Goal: Task Accomplishment & Management: Complete application form

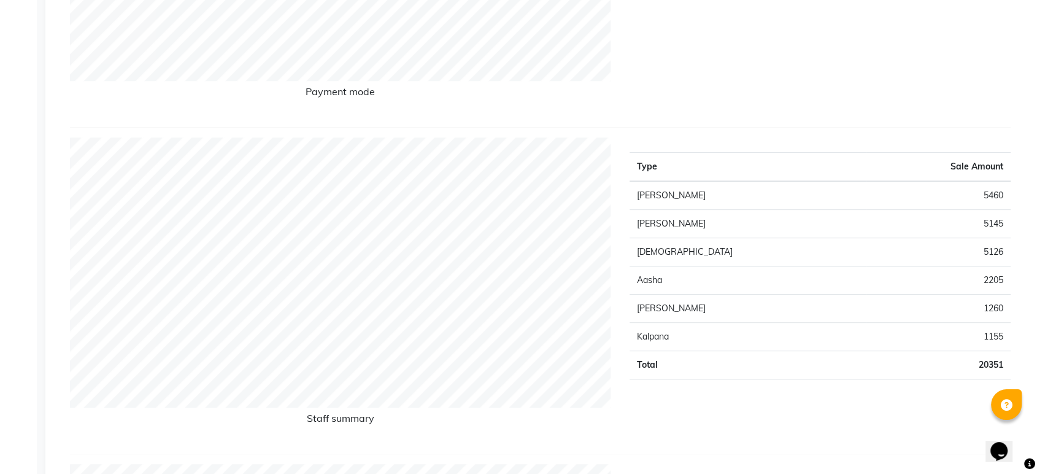
select select "service"
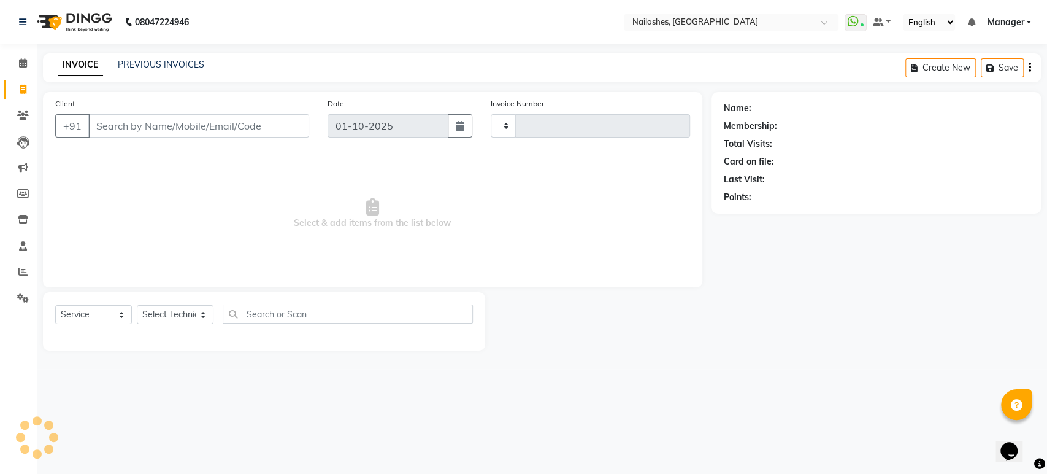
type input "1971"
select select "4251"
click at [204, 313] on select "Select Technician [PERSON_NAME] [PERSON_NAME] [PERSON_NAME] Manager Rehbar [PER…" at bounding box center [175, 314] width 77 height 19
select select "61504"
click at [137, 305] on select "Select Technician [PERSON_NAME] [PERSON_NAME] [PERSON_NAME] Manager Rehbar [PER…" at bounding box center [175, 314] width 77 height 19
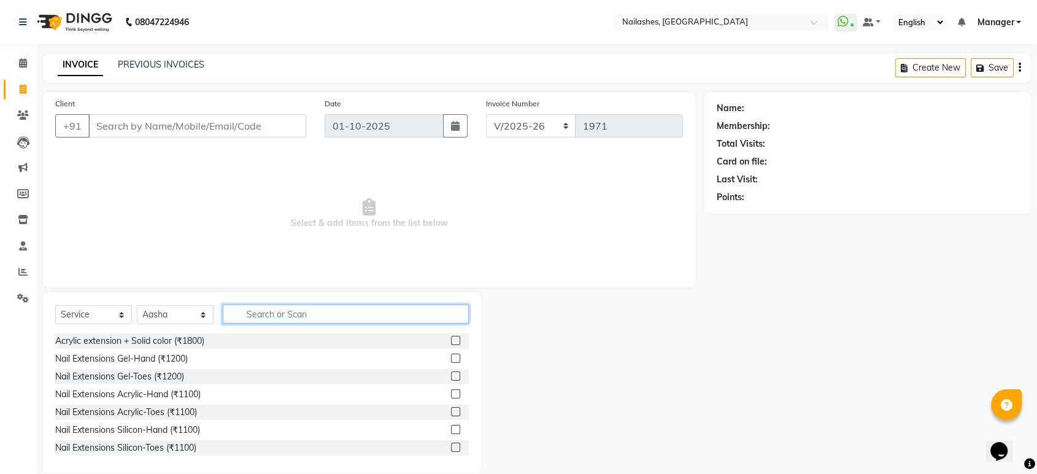
click at [291, 308] on input "text" at bounding box center [346, 313] width 246 height 19
type input "thre"
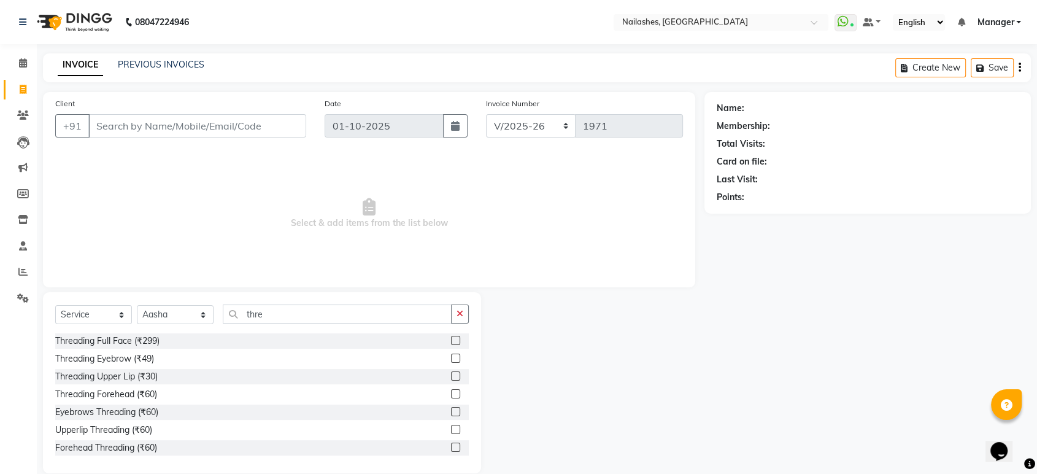
click at [451, 408] on label at bounding box center [455, 411] width 9 height 9
click at [451, 408] on input "checkbox" at bounding box center [455, 412] width 8 height 8
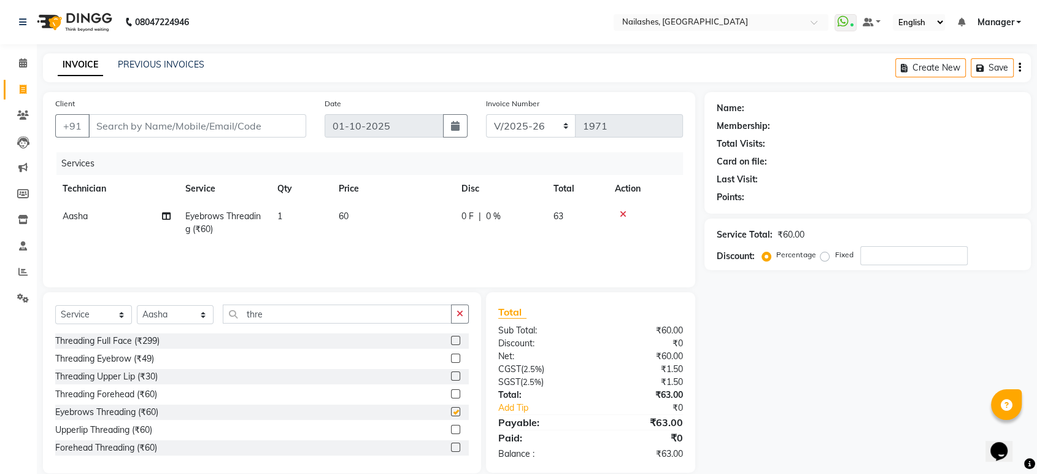
checkbox input "false"
click at [451, 431] on label at bounding box center [455, 429] width 9 height 9
click at [451, 431] on input "checkbox" at bounding box center [455, 430] width 8 height 8
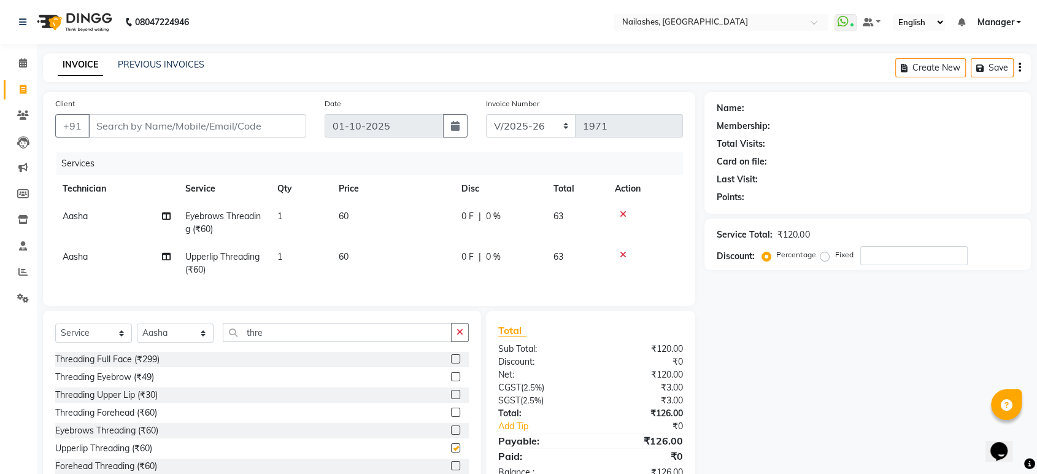
checkbox input "false"
click at [446, 431] on div "Threading Full Face (₹299) Threading Eyebrow (₹49) Threading Upper Lip (₹30) Th…" at bounding box center [262, 413] width 414 height 123
click at [280, 128] on input "Client" at bounding box center [197, 125] width 218 height 23
type input "8"
type input "0"
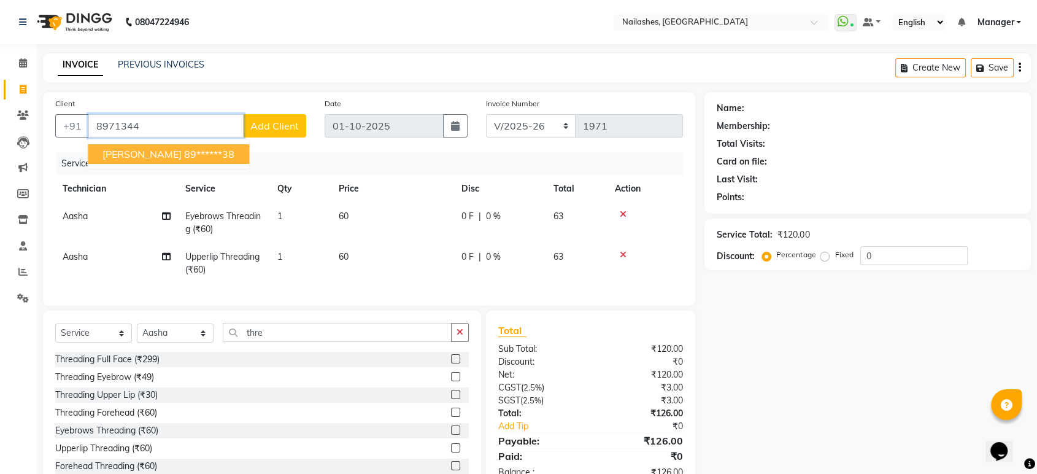
click at [191, 161] on button "[PERSON_NAME] 89******38" at bounding box center [168, 154] width 161 height 20
type input "89******38"
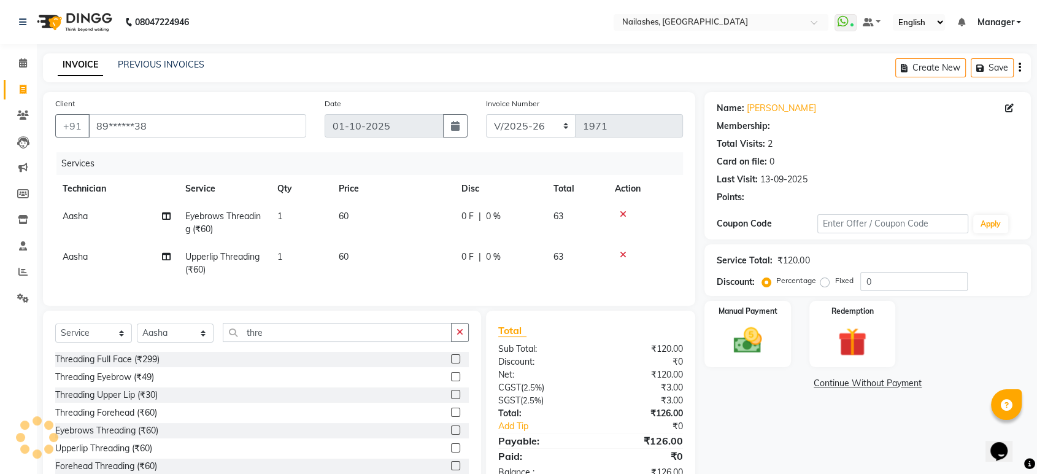
select select "1: Object"
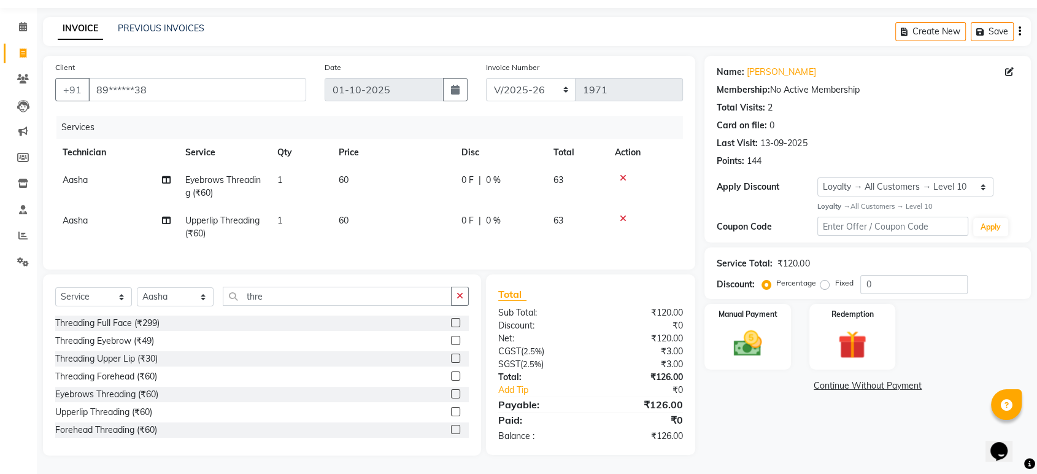
scroll to position [45, 0]
click at [742, 309] on label "Manual Payment" at bounding box center [747, 313] width 61 height 12
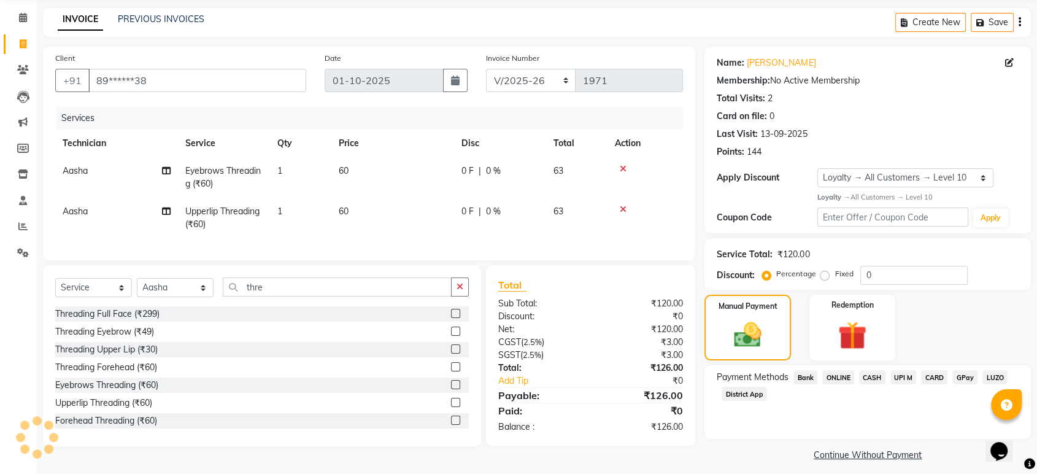
click at [844, 377] on span "ONLINE" at bounding box center [838, 377] width 32 height 14
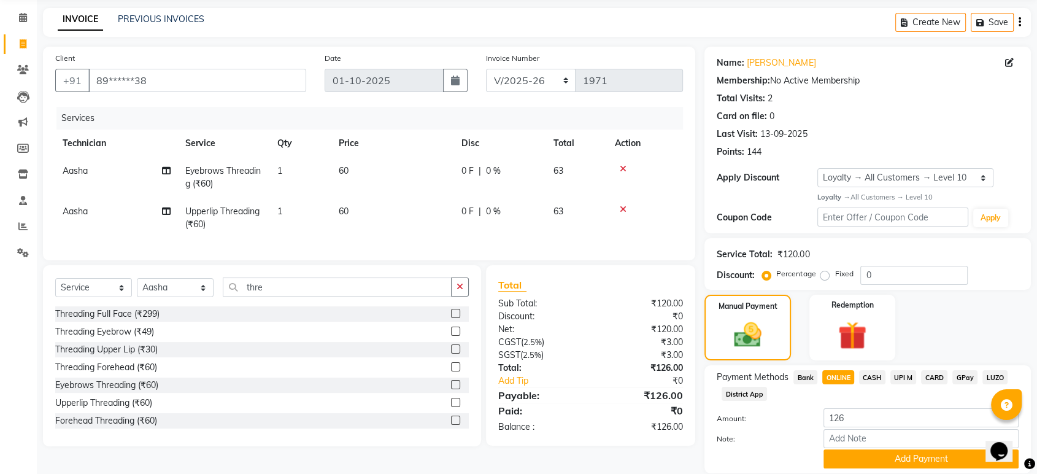
scroll to position [88, 0]
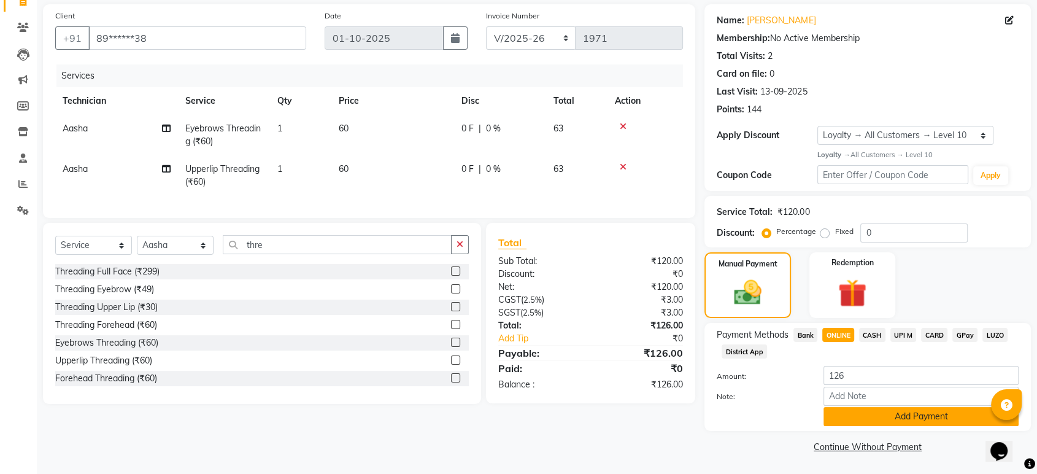
click at [931, 418] on button "Add Payment" at bounding box center [920, 416] width 195 height 19
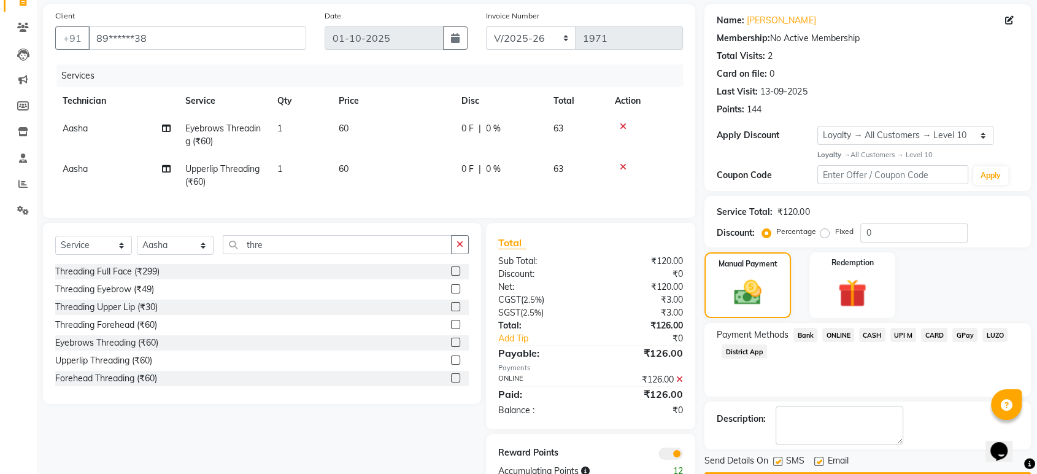
scroll to position [131, 0]
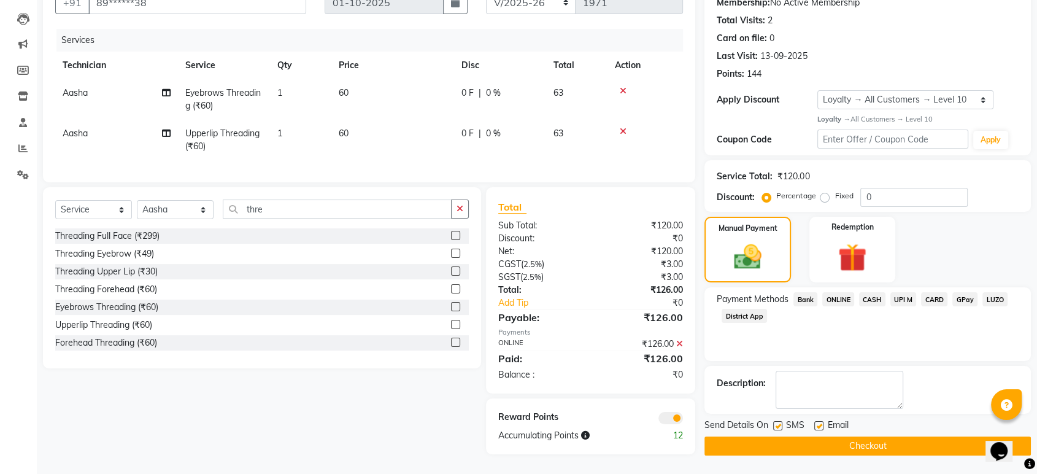
click at [914, 436] on button "Checkout" at bounding box center [867, 445] width 326 height 19
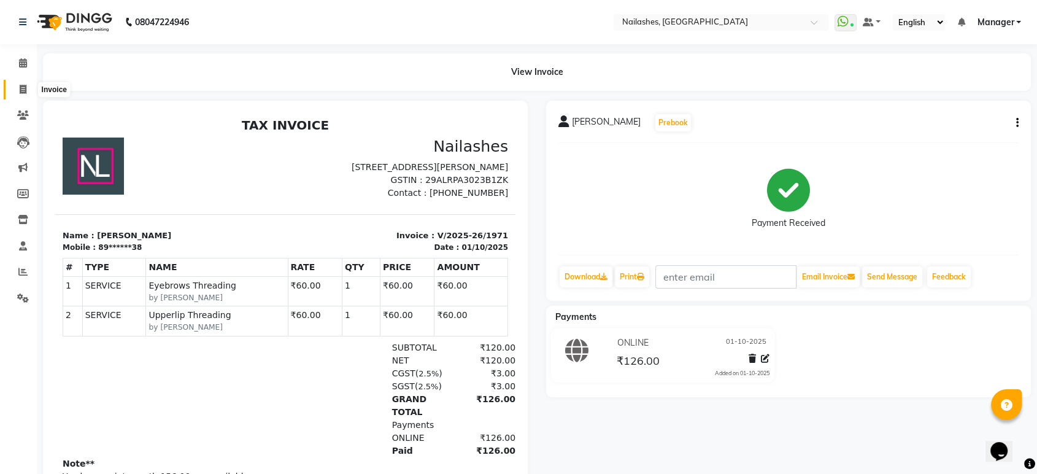
click at [21, 88] on icon at bounding box center [23, 89] width 7 height 9
select select "service"
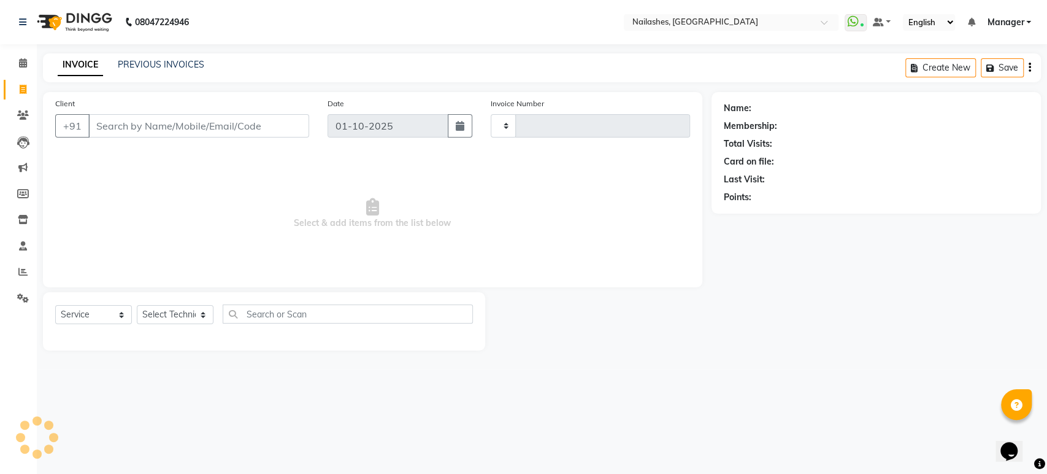
type input "1972"
select select "4251"
click at [23, 271] on icon at bounding box center [22, 271] width 9 height 9
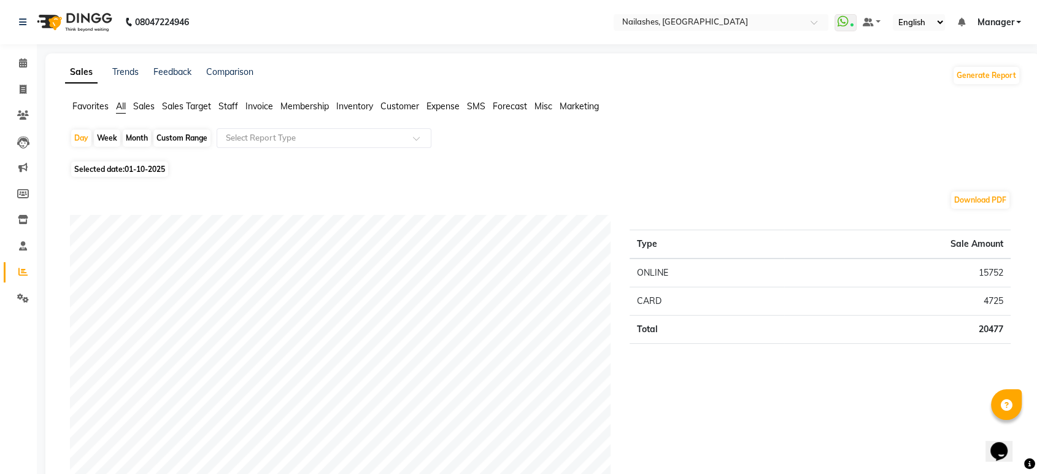
click at [226, 106] on span "Staff" at bounding box center [228, 106] width 20 height 11
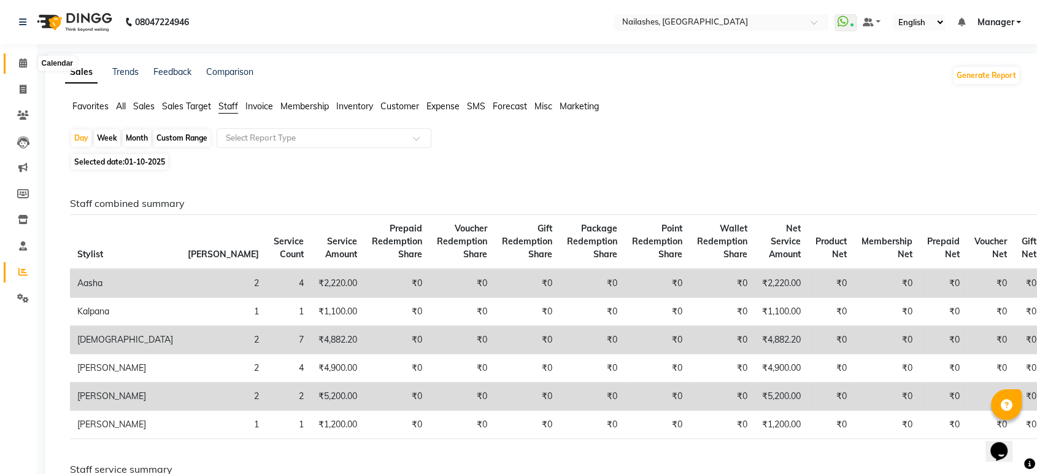
click at [19, 64] on icon at bounding box center [23, 62] width 8 height 9
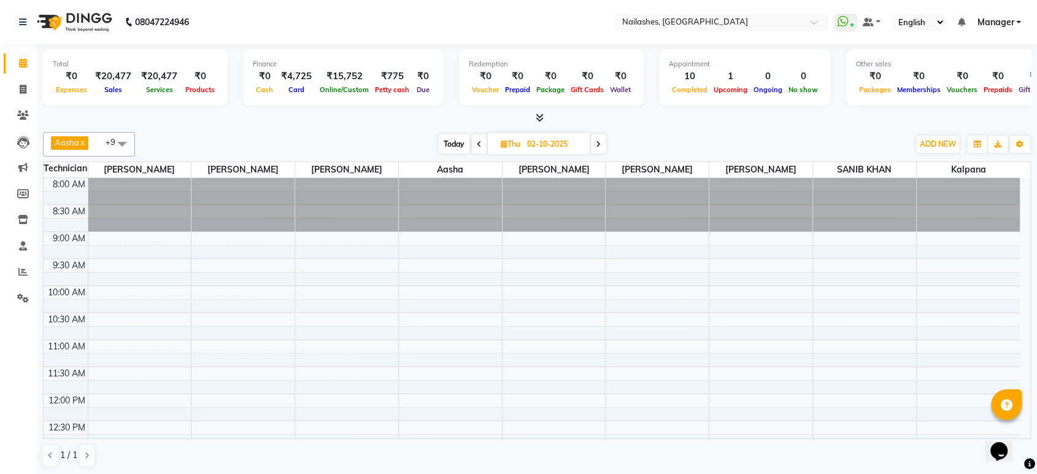
click at [64, 81] on div "₹0" at bounding box center [71, 76] width 37 height 14
click at [66, 71] on div "₹0" at bounding box center [71, 76] width 37 height 14
click at [74, 80] on div "₹0" at bounding box center [71, 76] width 37 height 14
click at [941, 138] on button "ADD NEW Toggle Dropdown" at bounding box center [938, 144] width 42 height 17
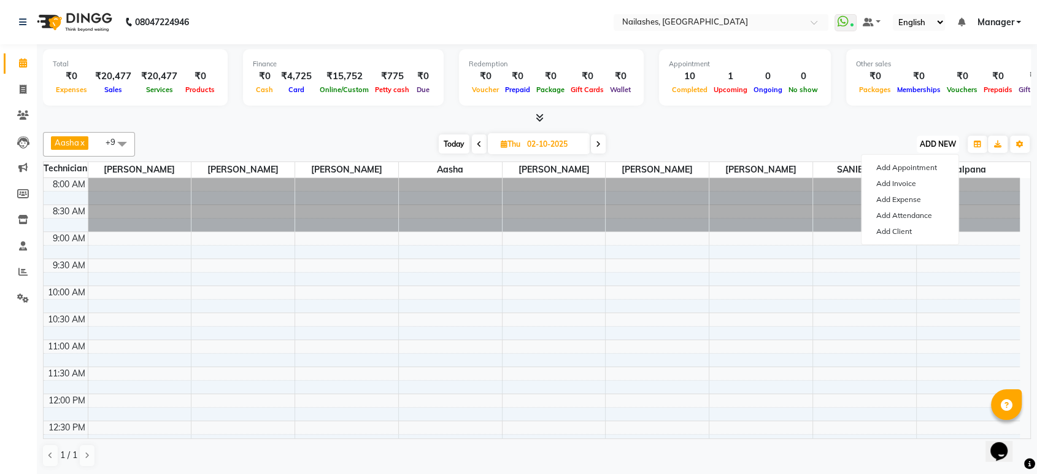
click at [942, 144] on span "ADD NEW" at bounding box center [938, 143] width 36 height 9
